Goal: Check status: Check status

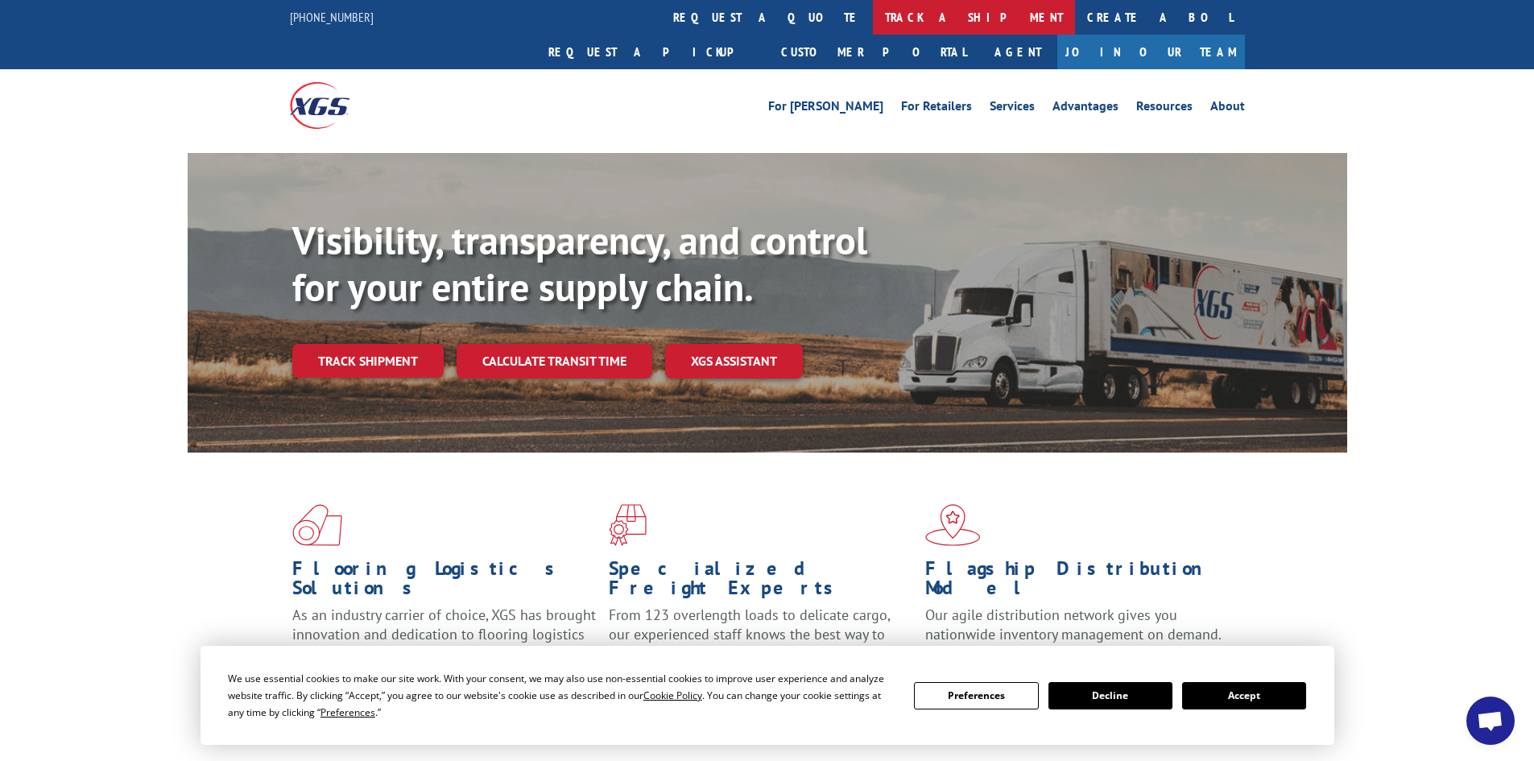
click at [873, 19] on link "track a shipment" at bounding box center [974, 17] width 202 height 35
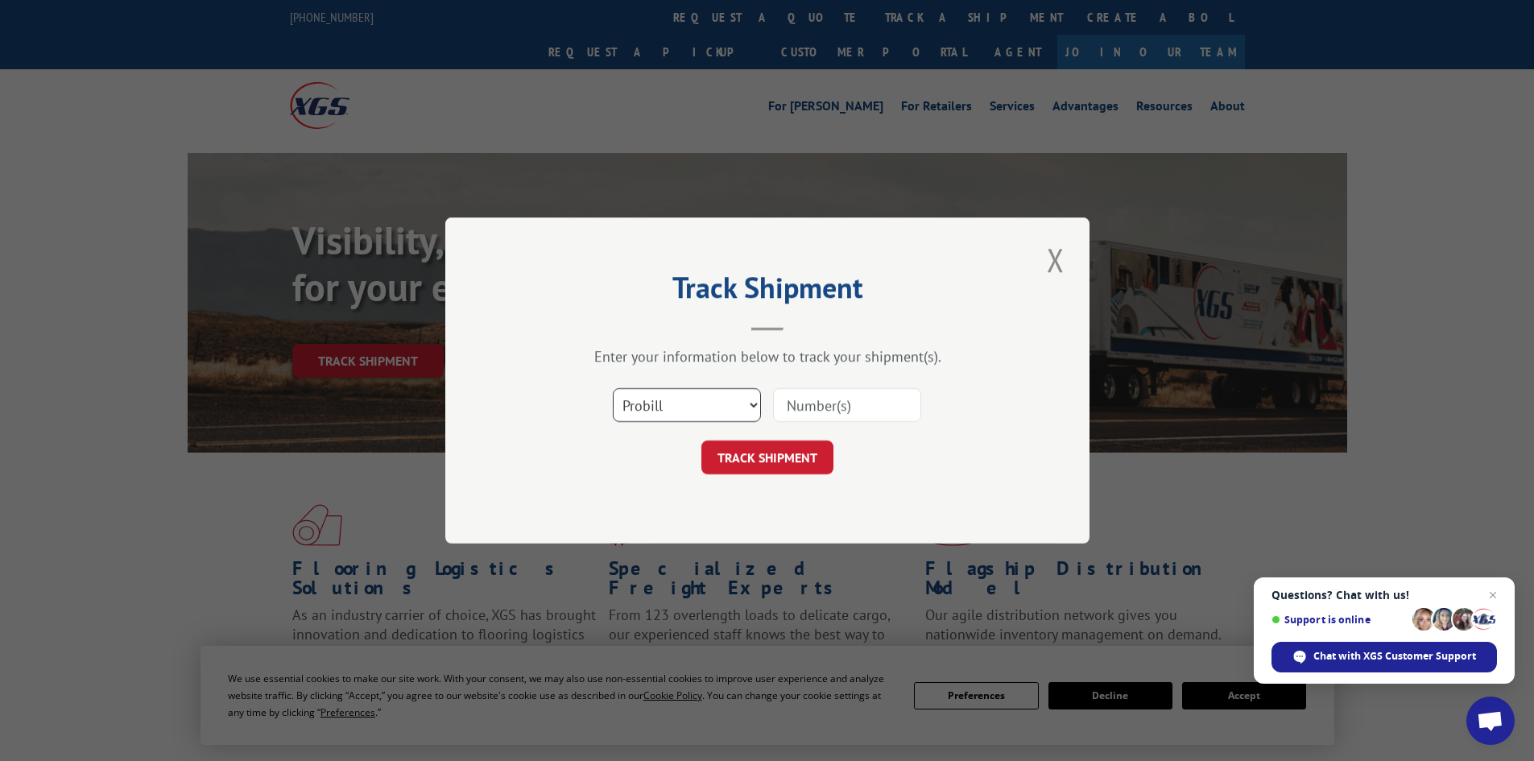
click at [670, 408] on select "Select category... Probill BOL PO" at bounding box center [687, 405] width 148 height 34
select select "bol"
click at [613, 388] on select "Select category... Probill BOL PO" at bounding box center [687, 405] width 148 height 34
click at [833, 401] on input at bounding box center [847, 405] width 148 height 34
paste input "4856157"
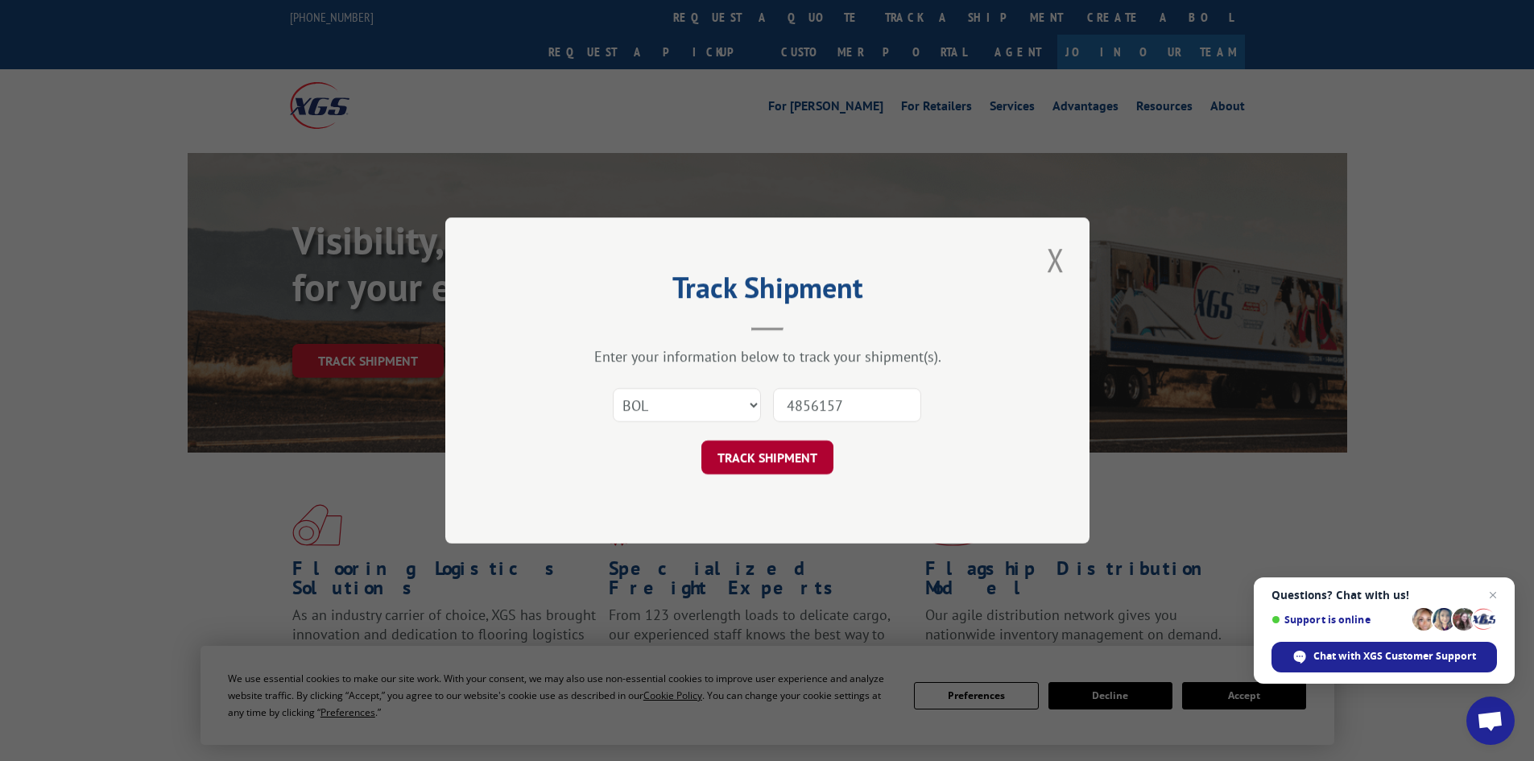
type input "4856157"
click at [772, 457] on button "TRACK SHIPMENT" at bounding box center [767, 457] width 132 height 34
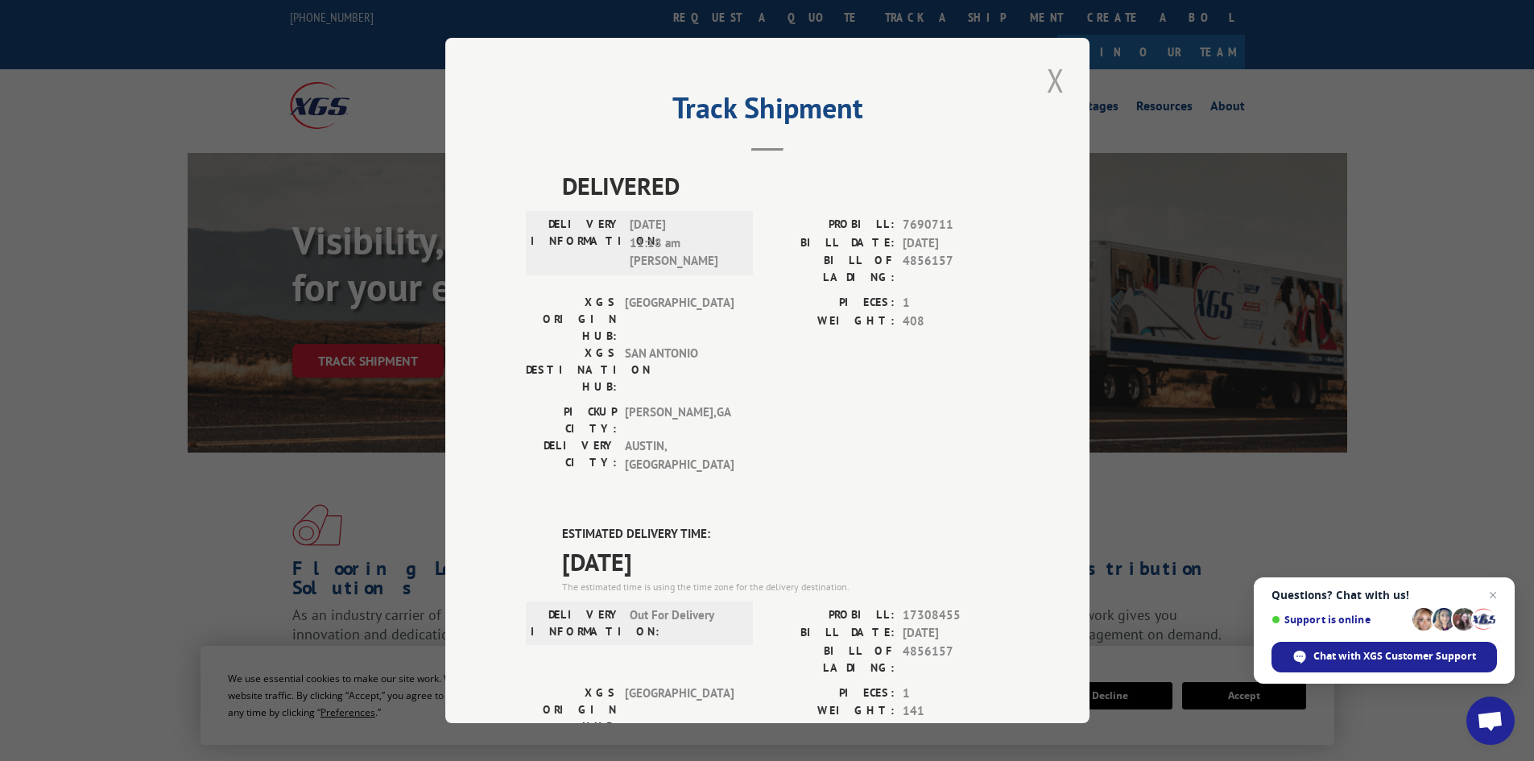
drag, startPoint x: 1056, startPoint y: 81, endPoint x: 1047, endPoint y: 82, distance: 9.8
click at [1056, 81] on button "Close modal" at bounding box center [1055, 80] width 27 height 44
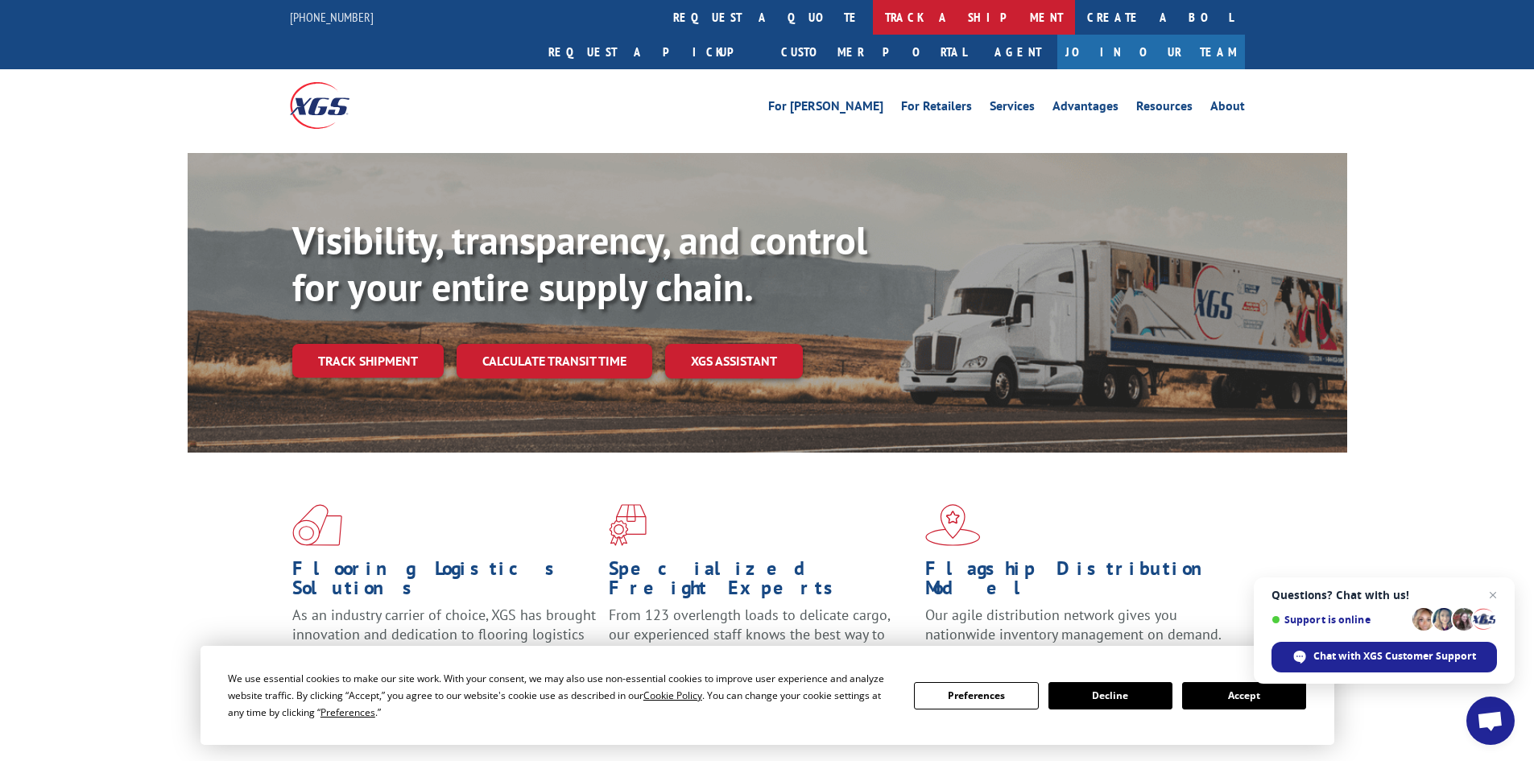
click at [873, 17] on link "track a shipment" at bounding box center [974, 17] width 202 height 35
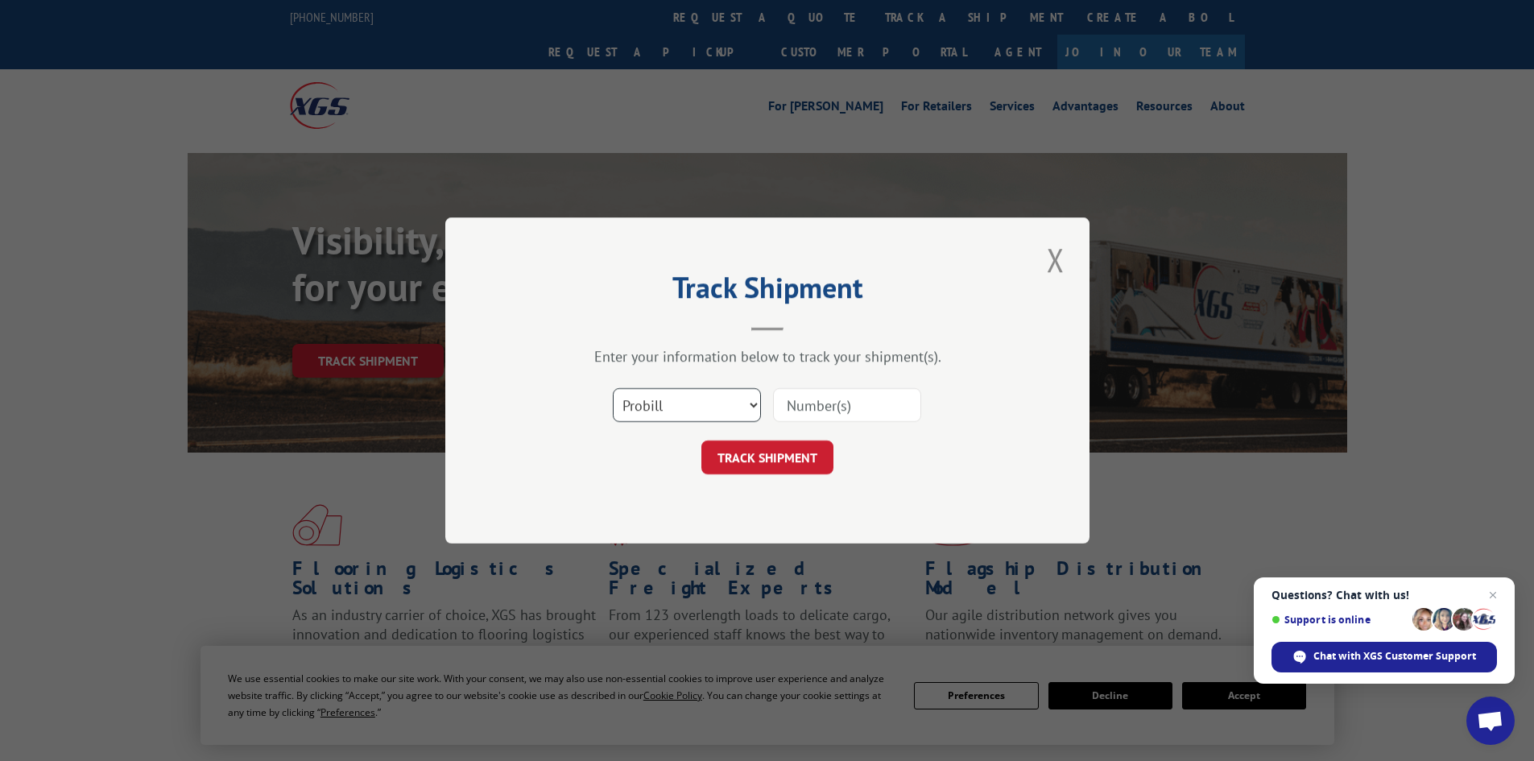
drag, startPoint x: 676, startPoint y: 403, endPoint x: 676, endPoint y: 419, distance: 16.1
click at [676, 403] on select "Select category... Probill BOL PO" at bounding box center [687, 405] width 148 height 34
select select "bol"
click at [613, 388] on select "Select category... Probill BOL PO" at bounding box center [687, 405] width 148 height 34
click at [852, 416] on input at bounding box center [847, 405] width 148 height 34
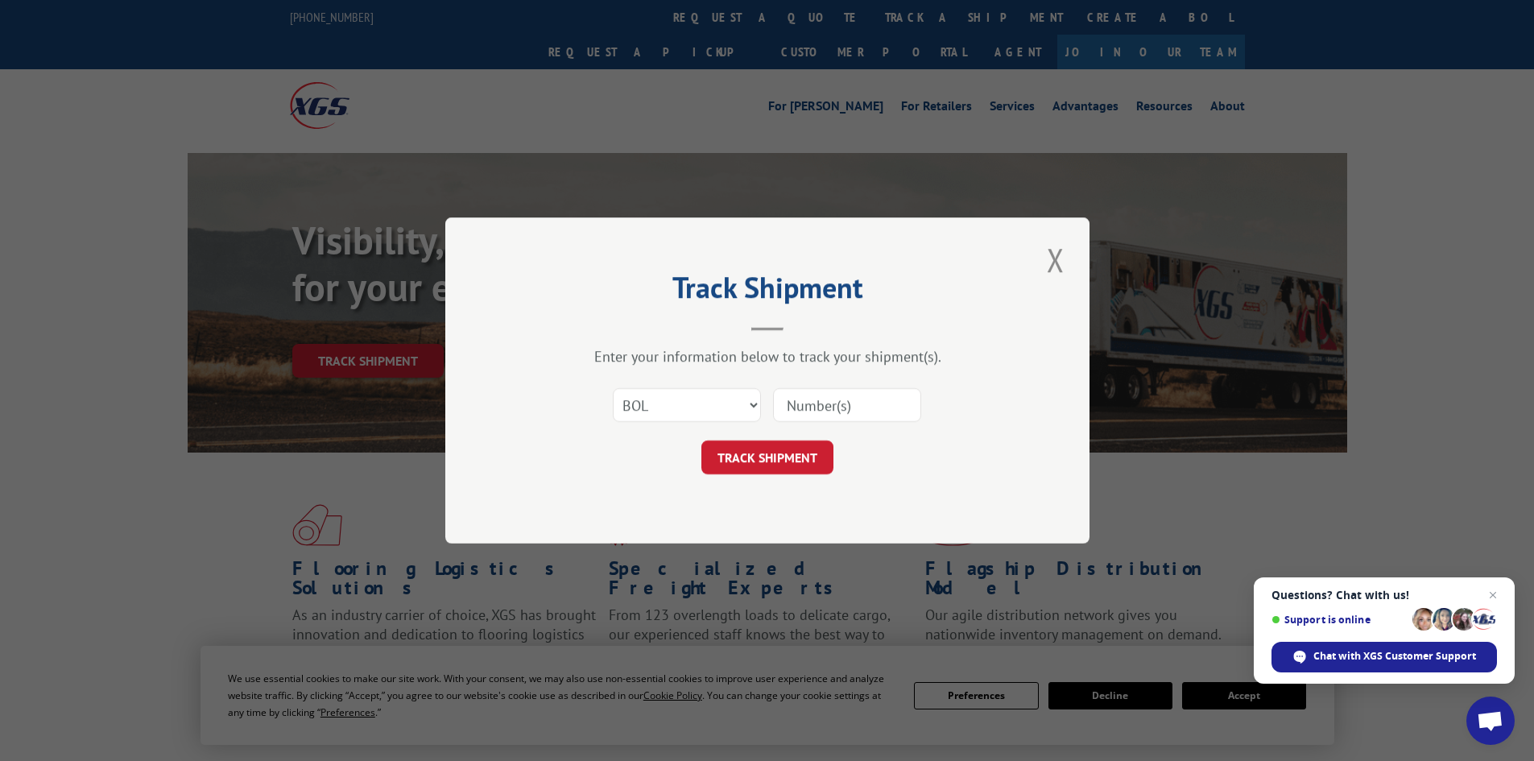
paste input "4863522"
type input "4863522"
click at [764, 464] on button "TRACK SHIPMENT" at bounding box center [767, 457] width 132 height 34
